Goal: Transaction & Acquisition: Book appointment/travel/reservation

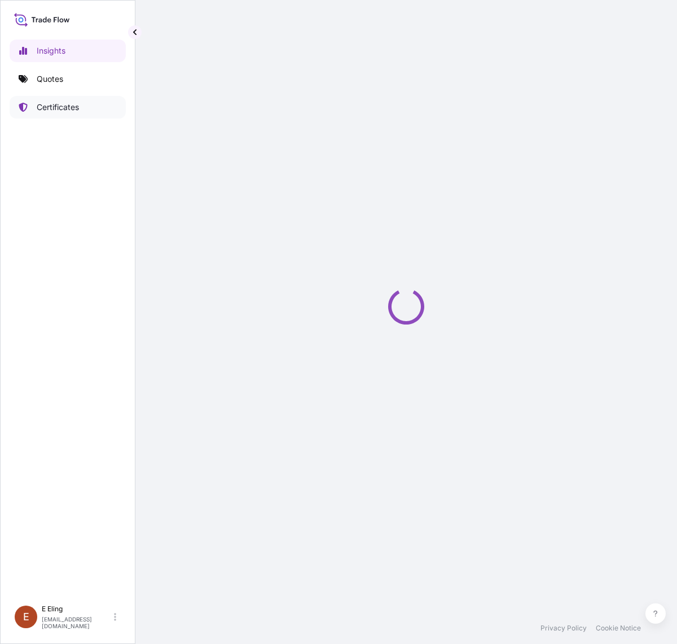
select select "2025"
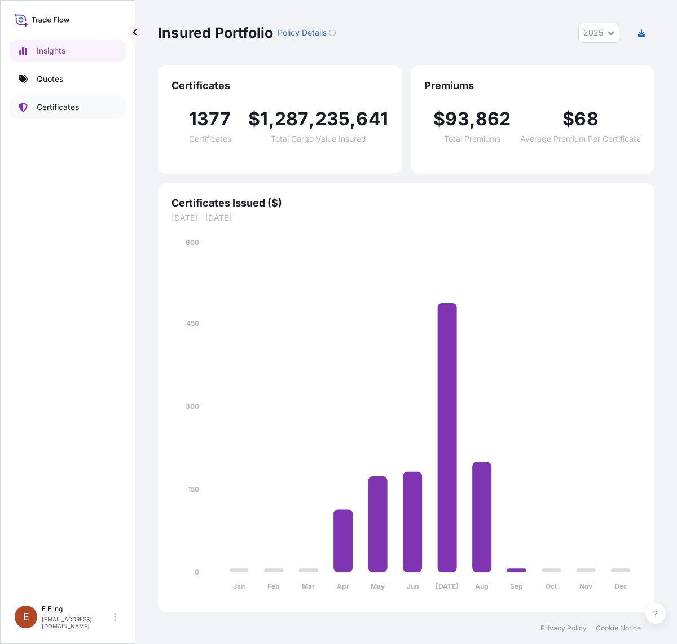
click at [76, 100] on link "Certificates" at bounding box center [68, 107] width 116 height 23
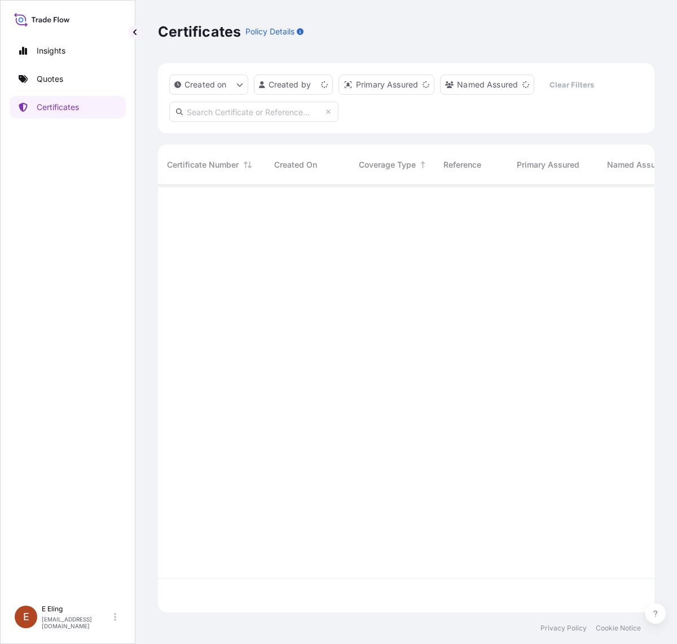
scroll to position [423, 486]
click at [252, 108] on input "text" at bounding box center [253, 112] width 169 height 20
paste input "AMLS252953LGLG-01"
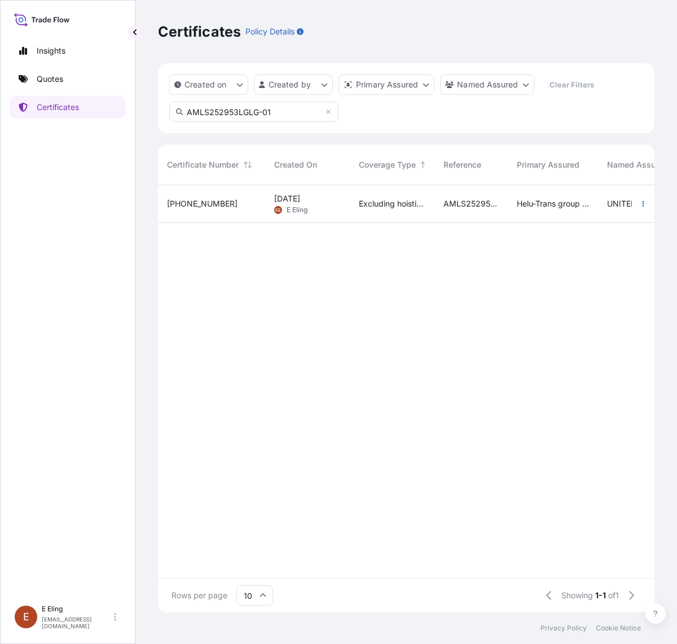
type input "AMLS252953LGLG-01"
click at [499, 196] on div "AMLS252953LGLG-01" at bounding box center [470, 204] width 73 height 38
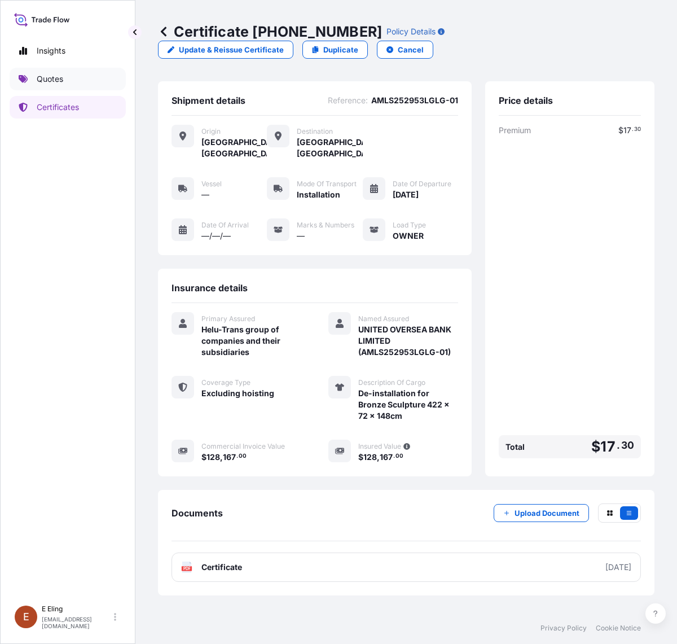
click at [51, 80] on p "Quotes" at bounding box center [50, 78] width 27 height 11
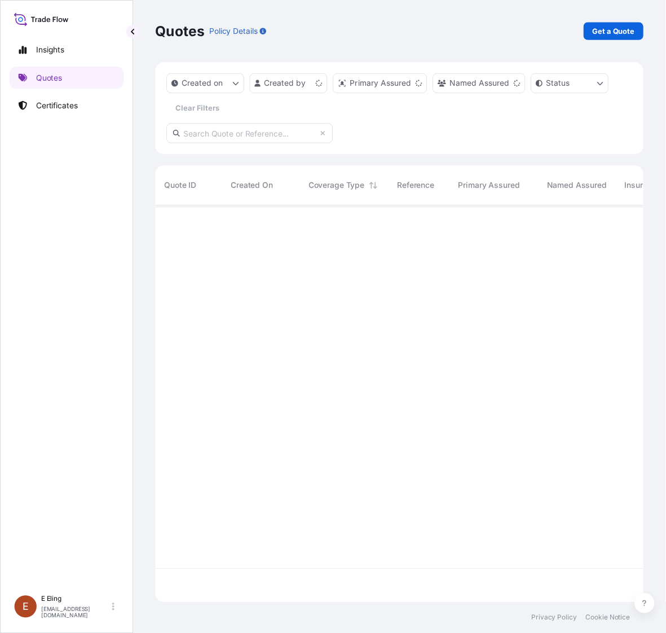
scroll to position [399, 486]
click at [593, 39] on div "Get a Quote" at bounding box center [623, 32] width 61 height 18
click at [603, 32] on p "Get a Quote" at bounding box center [623, 31] width 43 height 11
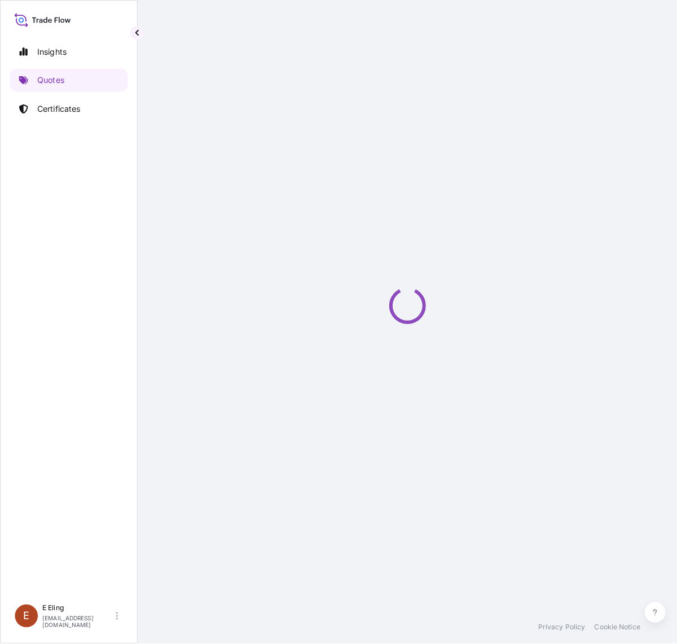
scroll to position [18, 0]
select select "AIR"
select select "27"
select select "Transit"
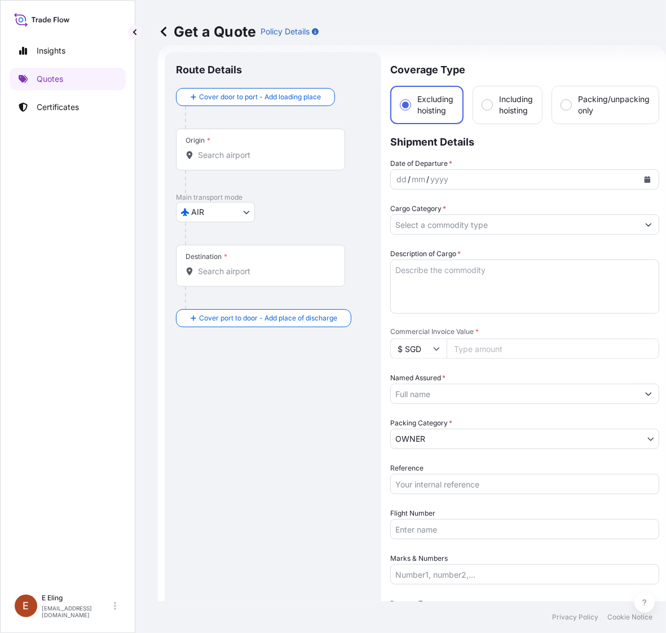
click at [499, 108] on span "Including hoisting" at bounding box center [516, 105] width 34 height 23
click at [492, 108] on input "Including hoisting" at bounding box center [487, 105] width 10 height 10
radio input "true"
click at [299, 405] on div "Route Details Cover door to port - Add loading place Place of loading Road / [G…" at bounding box center [273, 405] width 194 height 684
click at [204, 453] on div "Route Details Cover door to port - Add loading place Place of loading Road / [G…" at bounding box center [273, 405] width 194 height 684
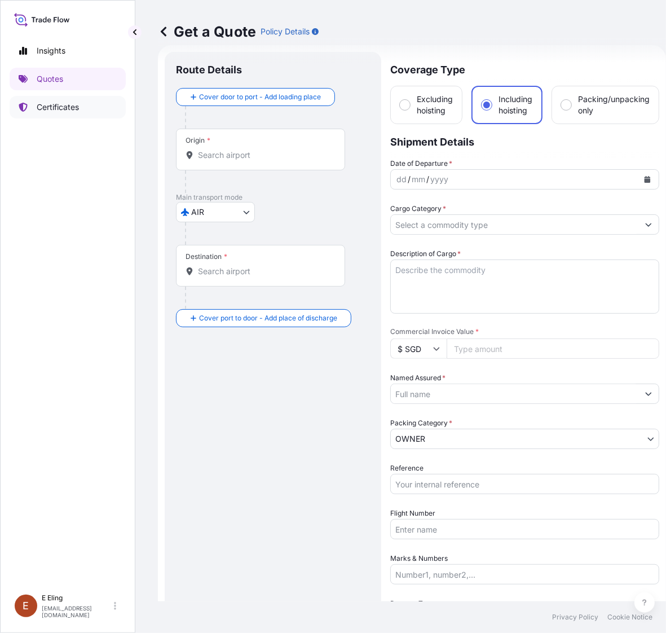
click at [47, 103] on p "Certificates" at bounding box center [58, 107] width 42 height 11
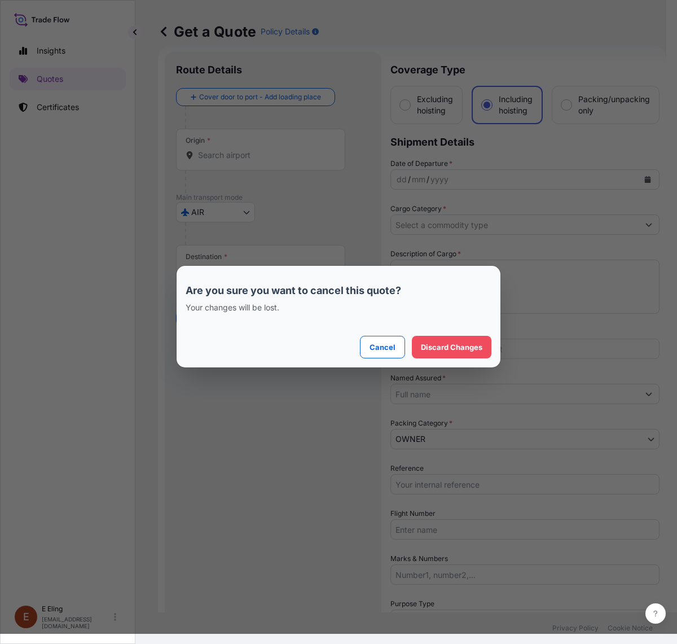
click at [461, 334] on div "Are you sure you want to cancel this quote? Your changes will be lost." at bounding box center [339, 305] width 306 height 61
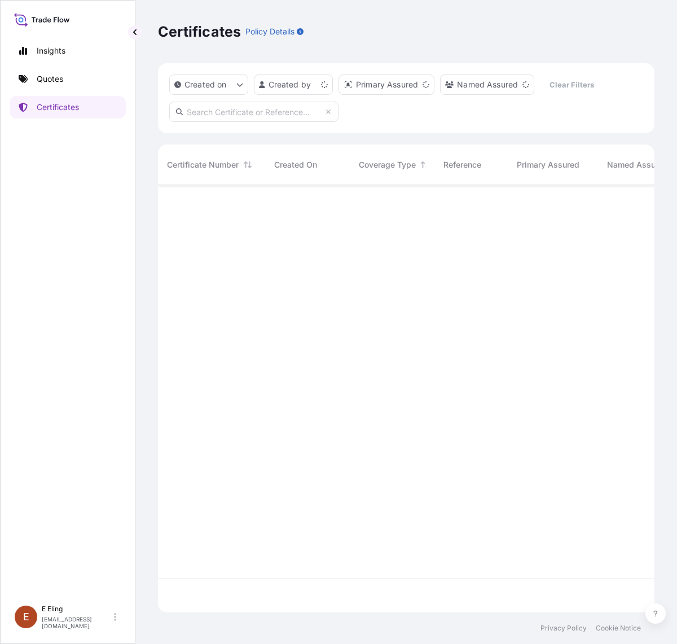
scroll to position [423, 486]
